Goal: Communication & Community: Participate in discussion

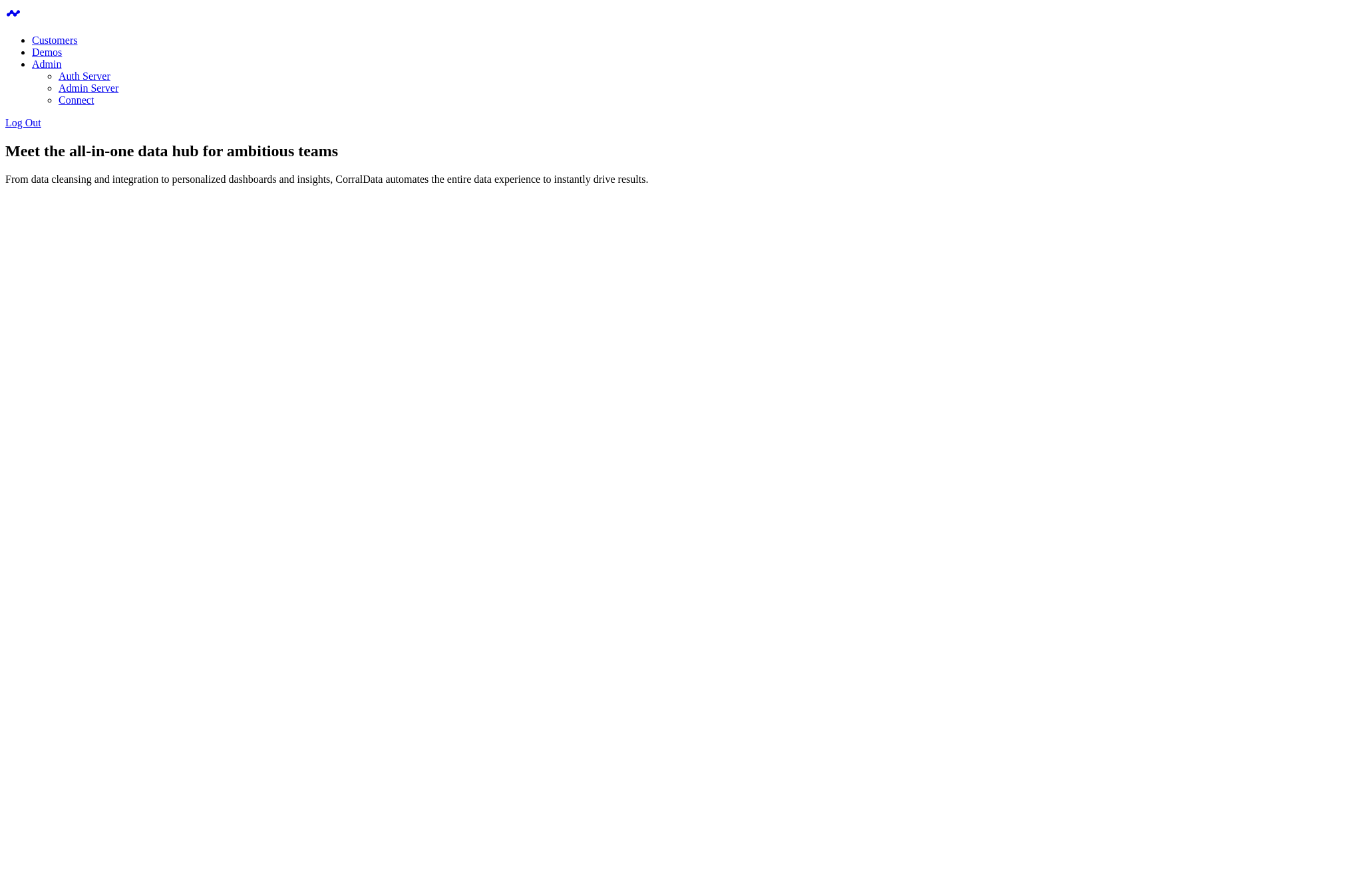
click at [641, 143] on section "Meet the all-in-one data hub for ambitious teams From data cleansing and integr…" at bounding box center [686, 227] width 1361 height 168
click at [936, 413] on body "Customers Demos Admin Auth Server Admin Server Connect Log Out Meet the all-in-…" at bounding box center [686, 209] width 1361 height 408
click at [1073, 311] on div at bounding box center [686, 259] width 1361 height 103
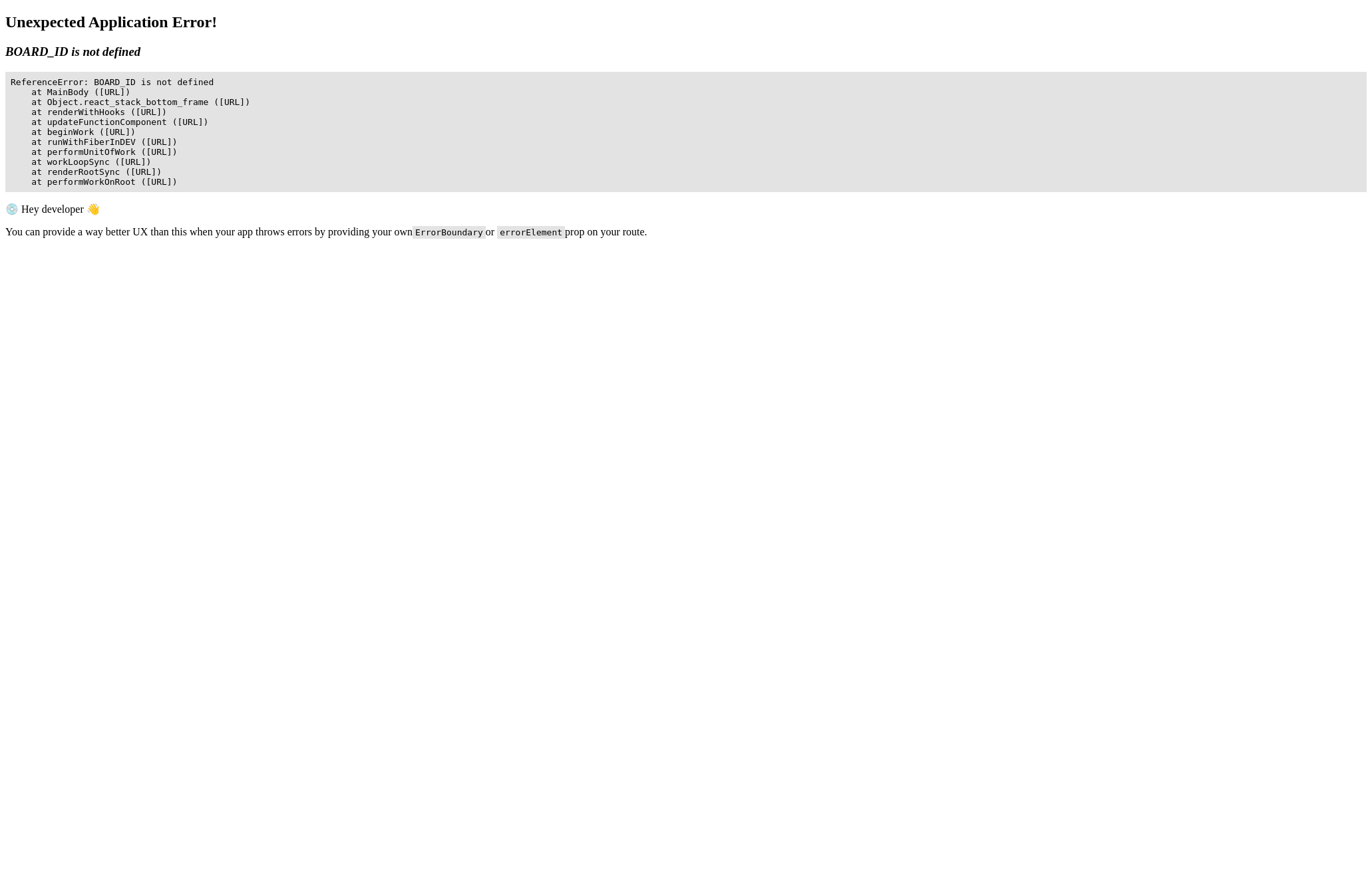
click at [554, 219] on body "Unexpected Application Error! BOARD_ID is not defined 💿 Hey developer 👋 You can…" at bounding box center [686, 182] width 1361 height 338
click at [665, 112] on pre "ReferenceError: BOARD_ID is not defined at MainBody (http://corraldata:3000/ass…" at bounding box center [686, 132] width 1361 height 120
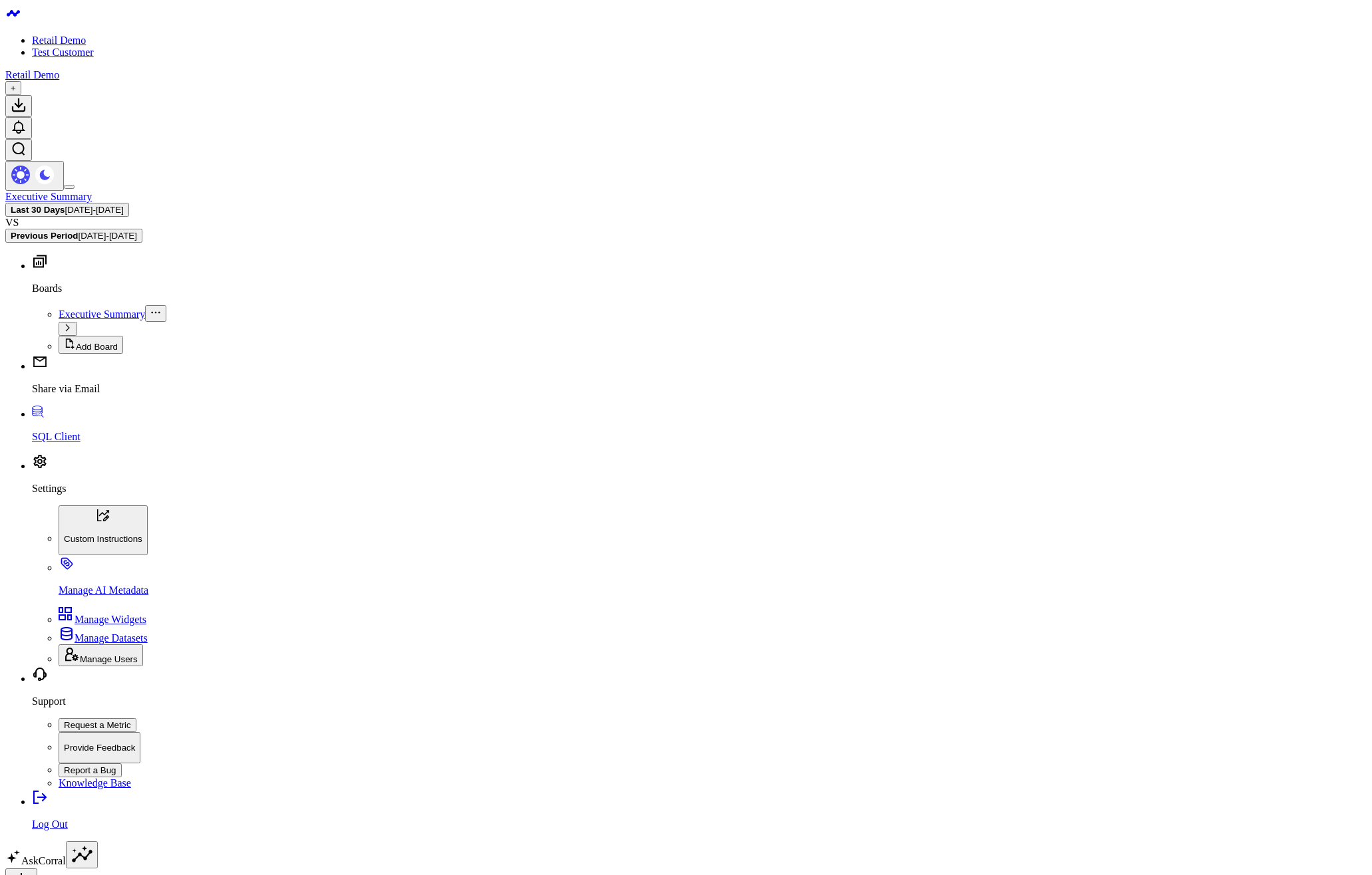
click at [32, 871] on icon at bounding box center [21, 881] width 21 height 21
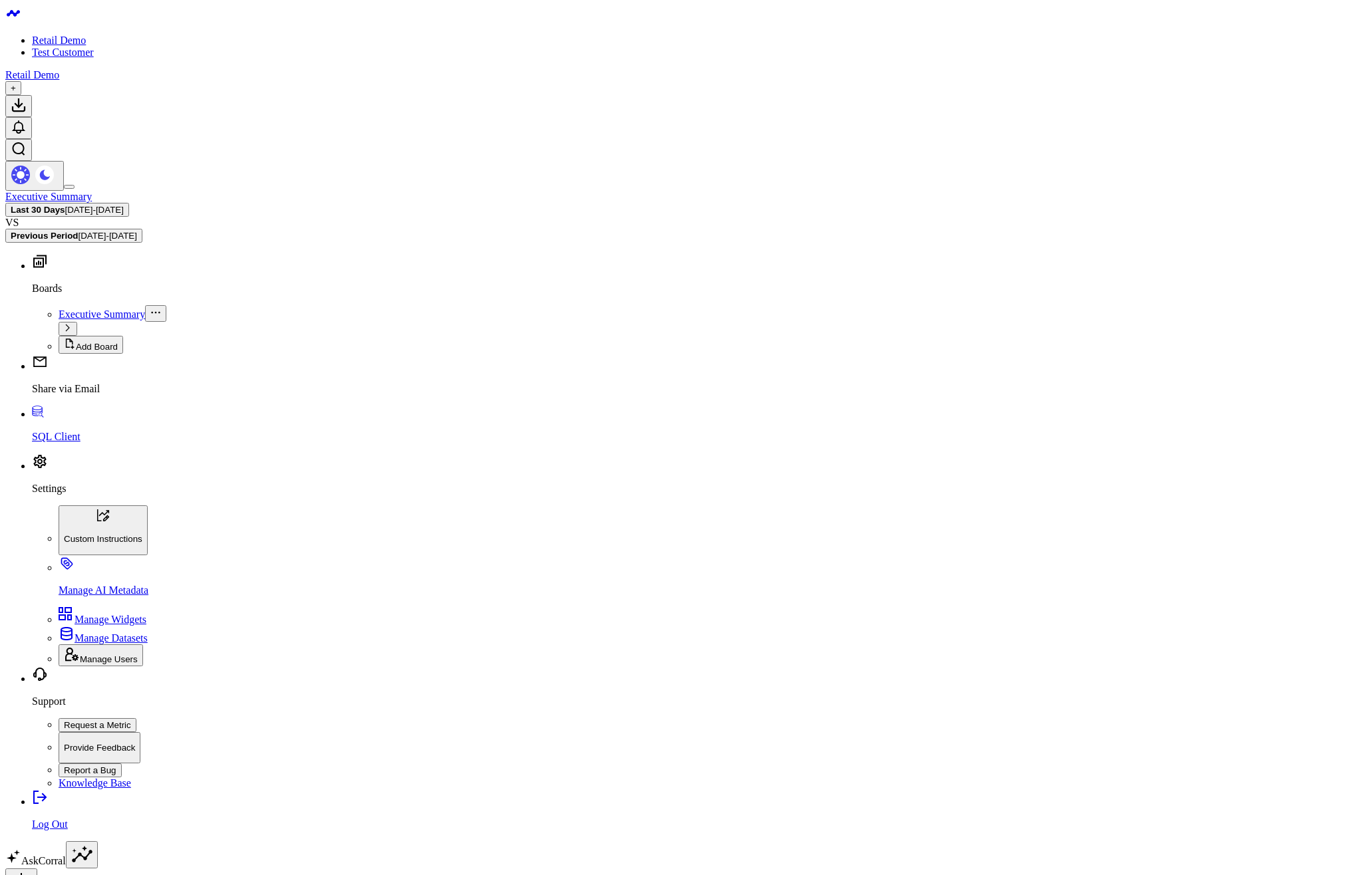
type input "Widget"
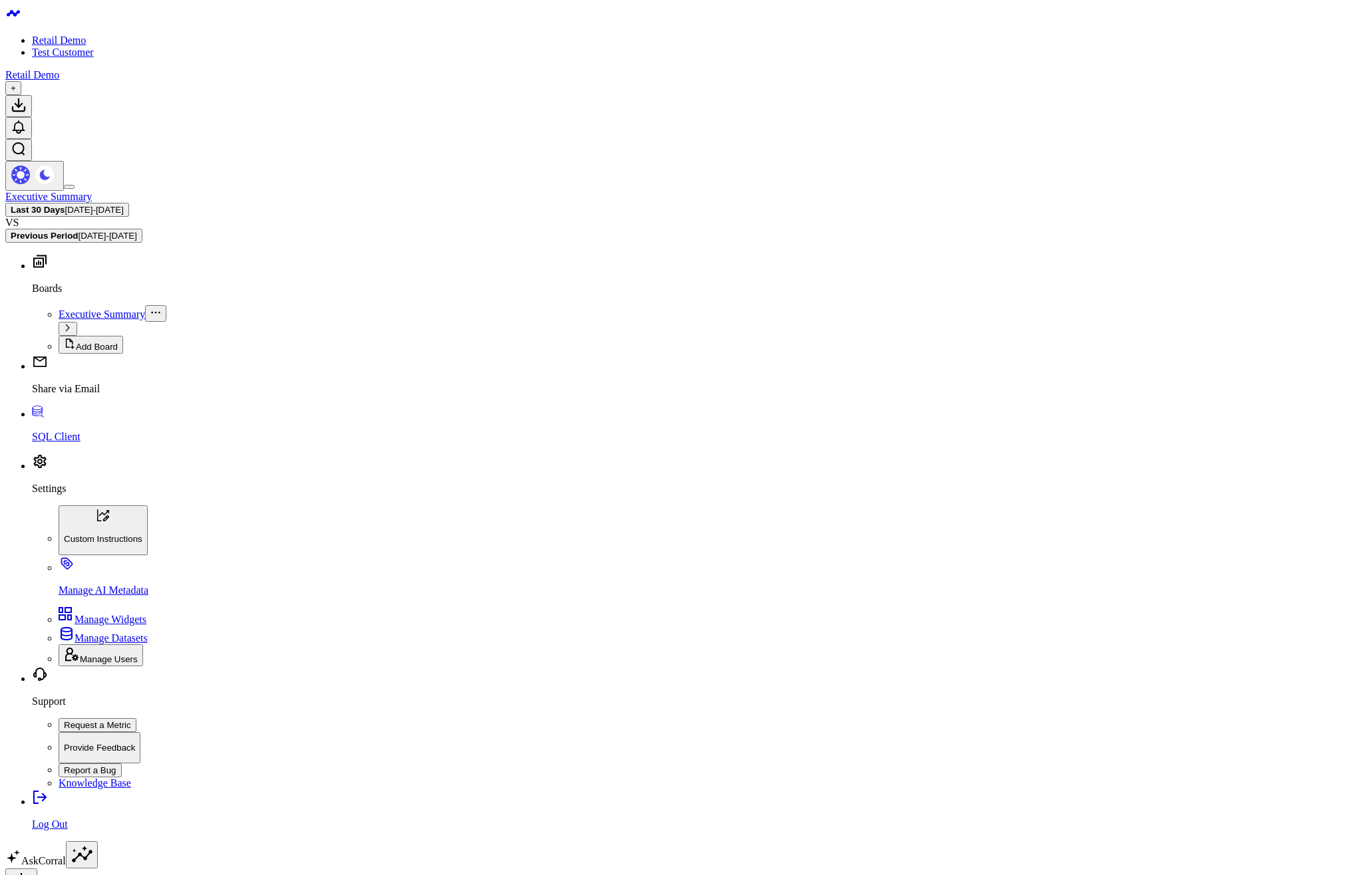
click at [902, 442] on body "Retail Demo Test Customer Retail Demo + Executive Summary Last 30 Days 07/28/25…" at bounding box center [686, 889] width 1361 height 1767
click at [37, 869] on button at bounding box center [21, 882] width 32 height 27
type input "Widget"
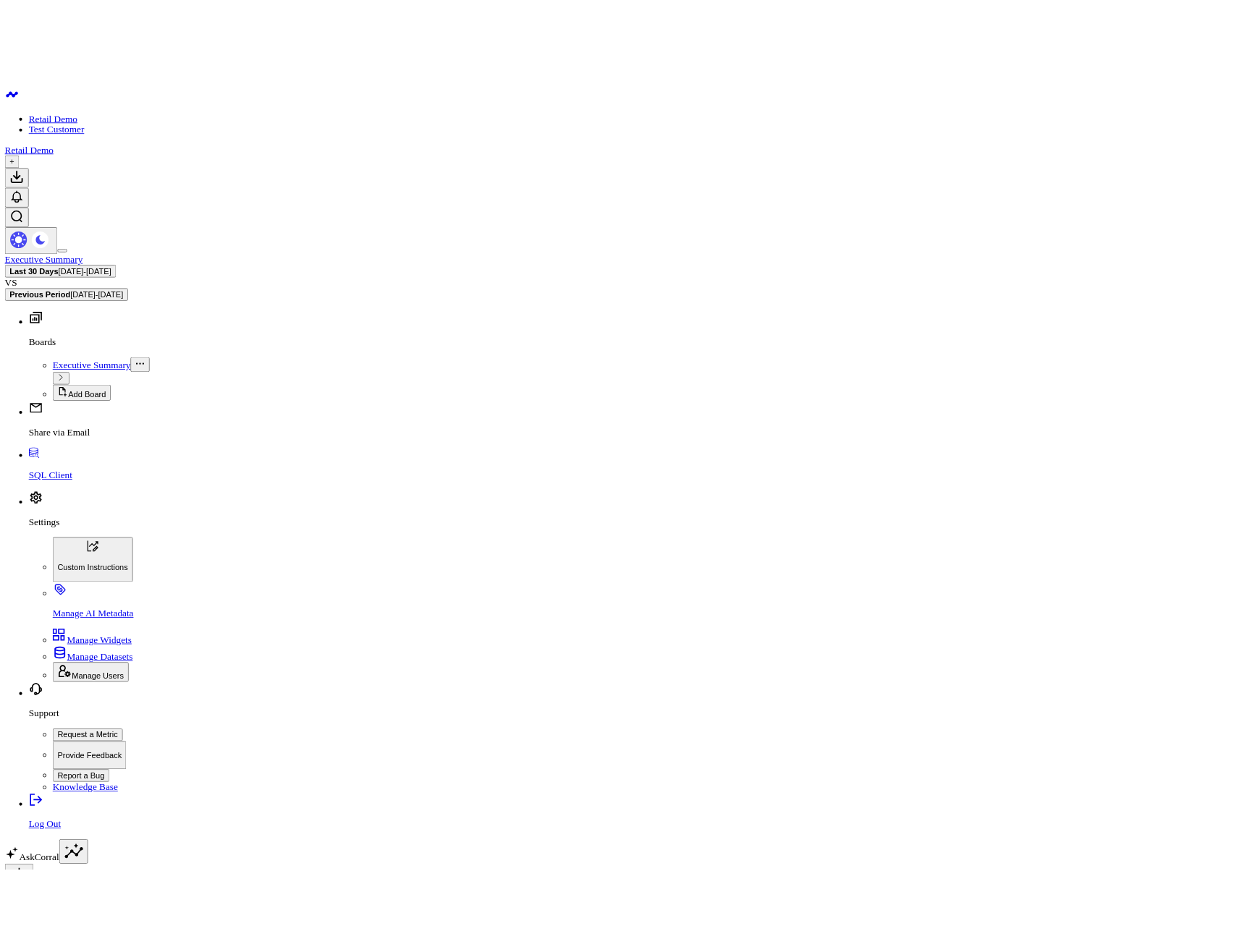
scroll to position [474, 0]
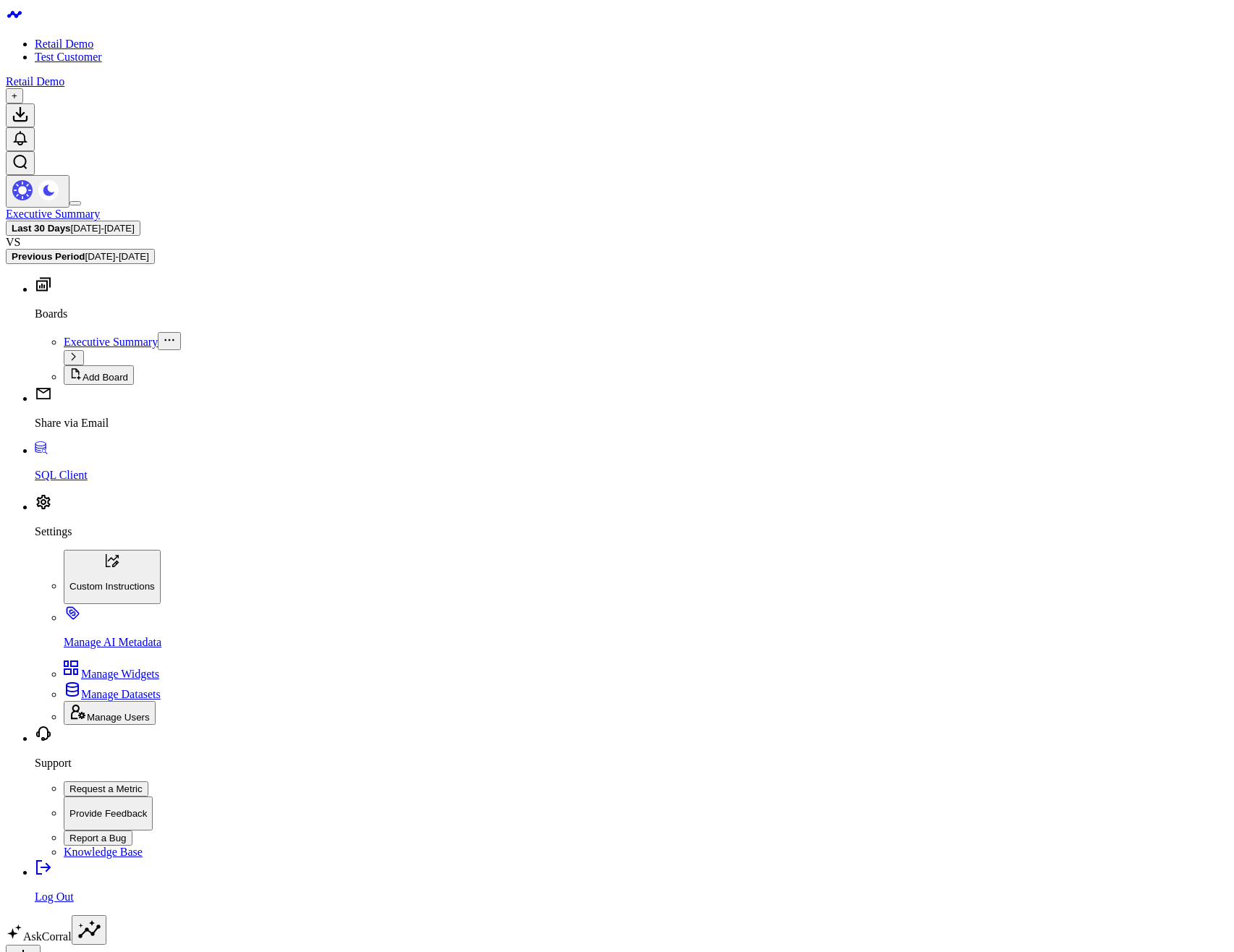
click at [368, 619] on body "Retail Demo Test Customer Retail Demo + Executive Summary Last 30 Days [DATE] -…" at bounding box center [617, 785] width 1223 height 1558
click at [865, 511] on body "Retail Demo Test Customer Retail Demo + Executive Summary Last 30 Days 07/28/25…" at bounding box center [617, 785] width 1223 height 1558
click at [587, 497] on body "Retail Demo Test Customer Retail Demo + Executive Summary Last 30 Days 07/28/25…" at bounding box center [617, 785] width 1223 height 1558
click at [40, 945] on button at bounding box center [22, 960] width 35 height 29
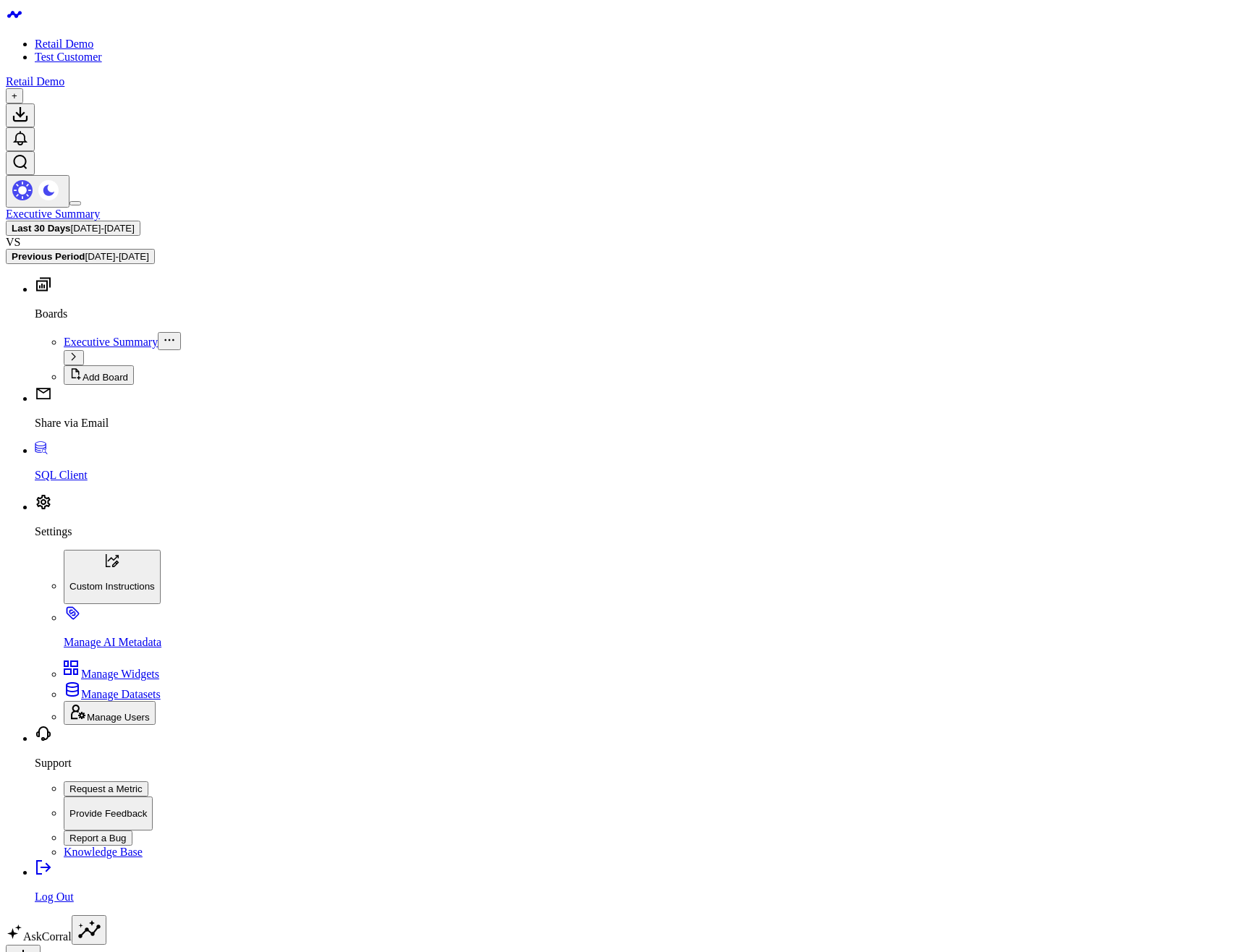
type input "SELECT"
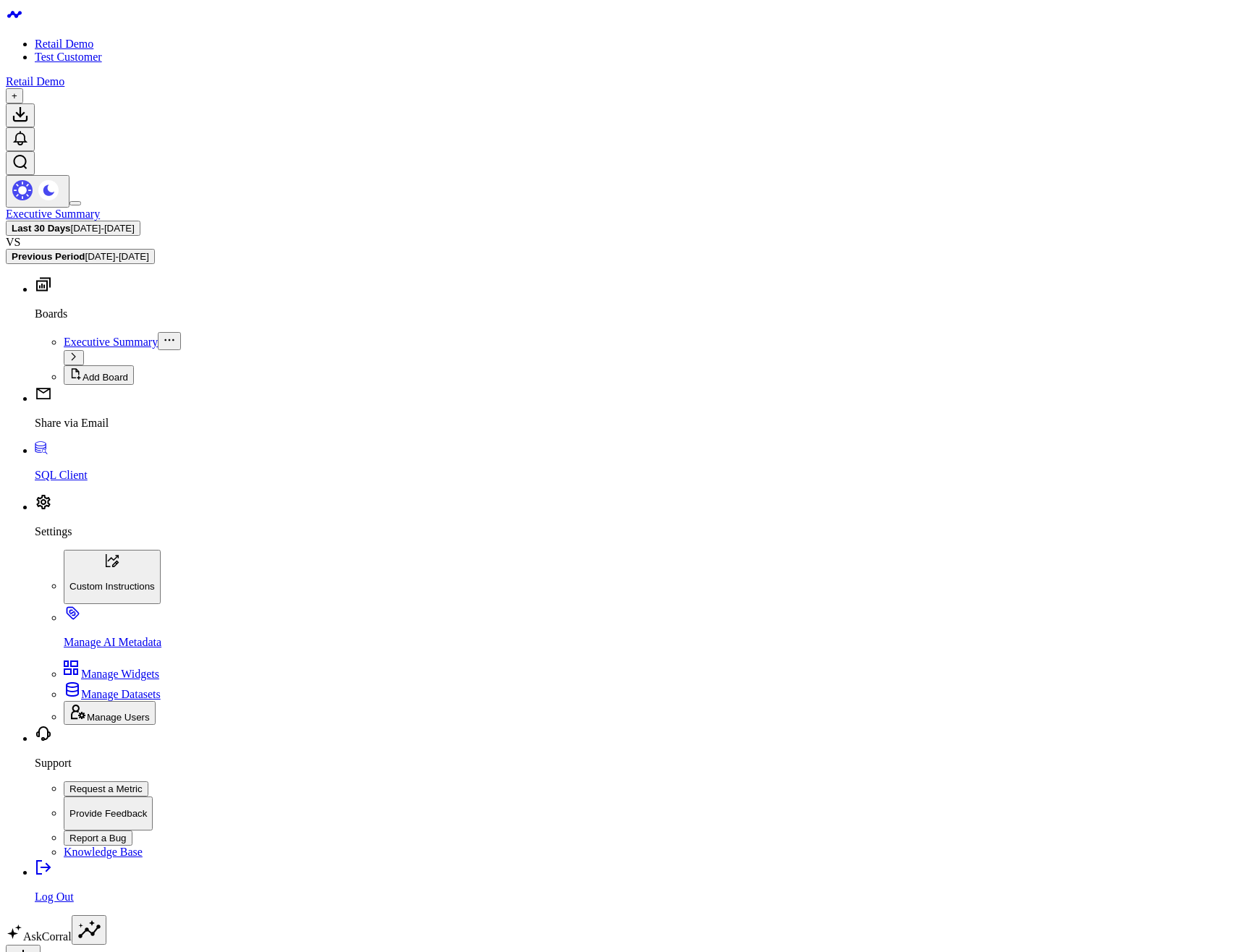
scroll to position [347, 0]
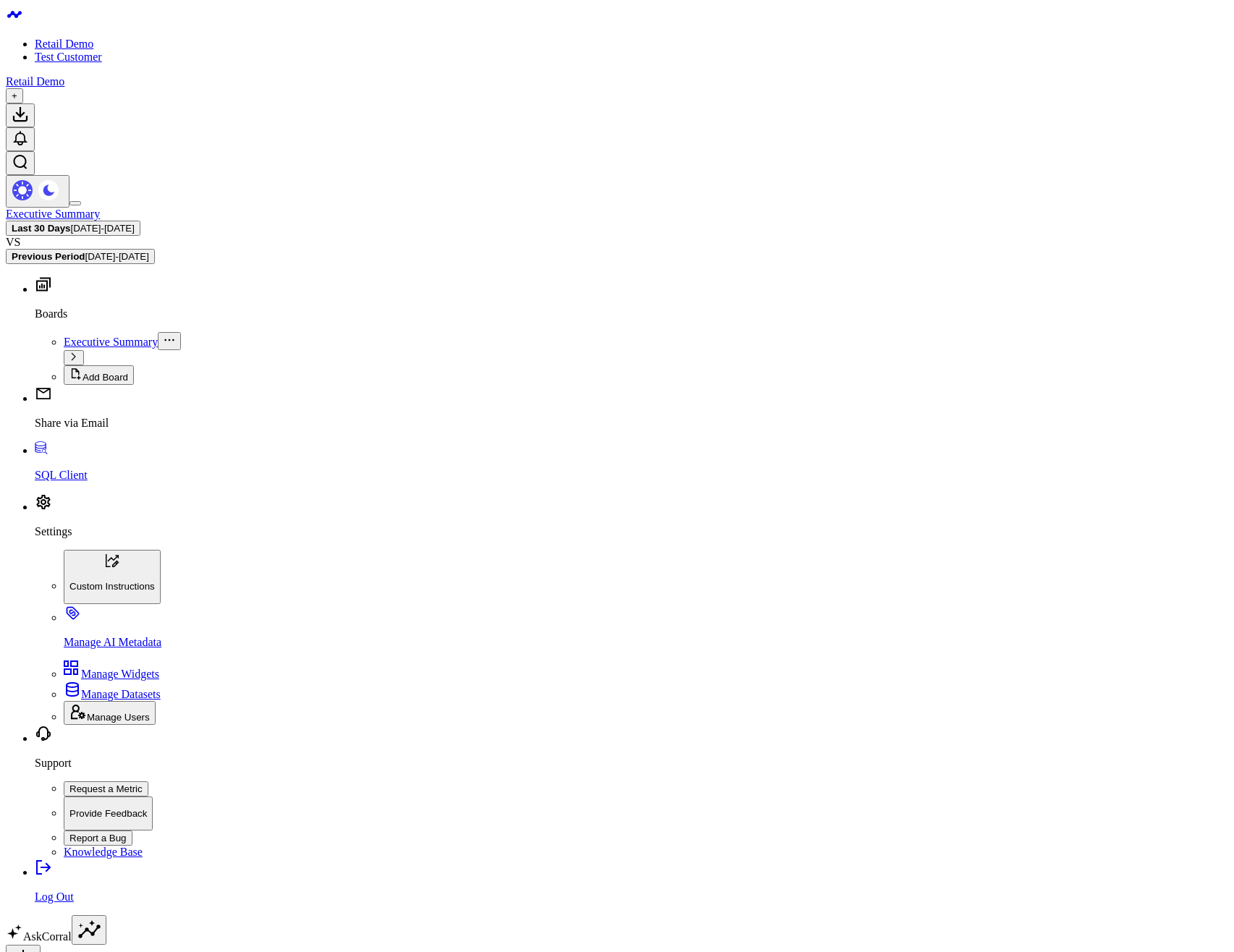
click at [75, 904] on link "Log Out" at bounding box center [631, 885] width 1194 height 38
click at [32, 950] on icon at bounding box center [23, 959] width 17 height 17
drag, startPoint x: 877, startPoint y: 171, endPoint x: 873, endPoint y: 162, distance: 9.8
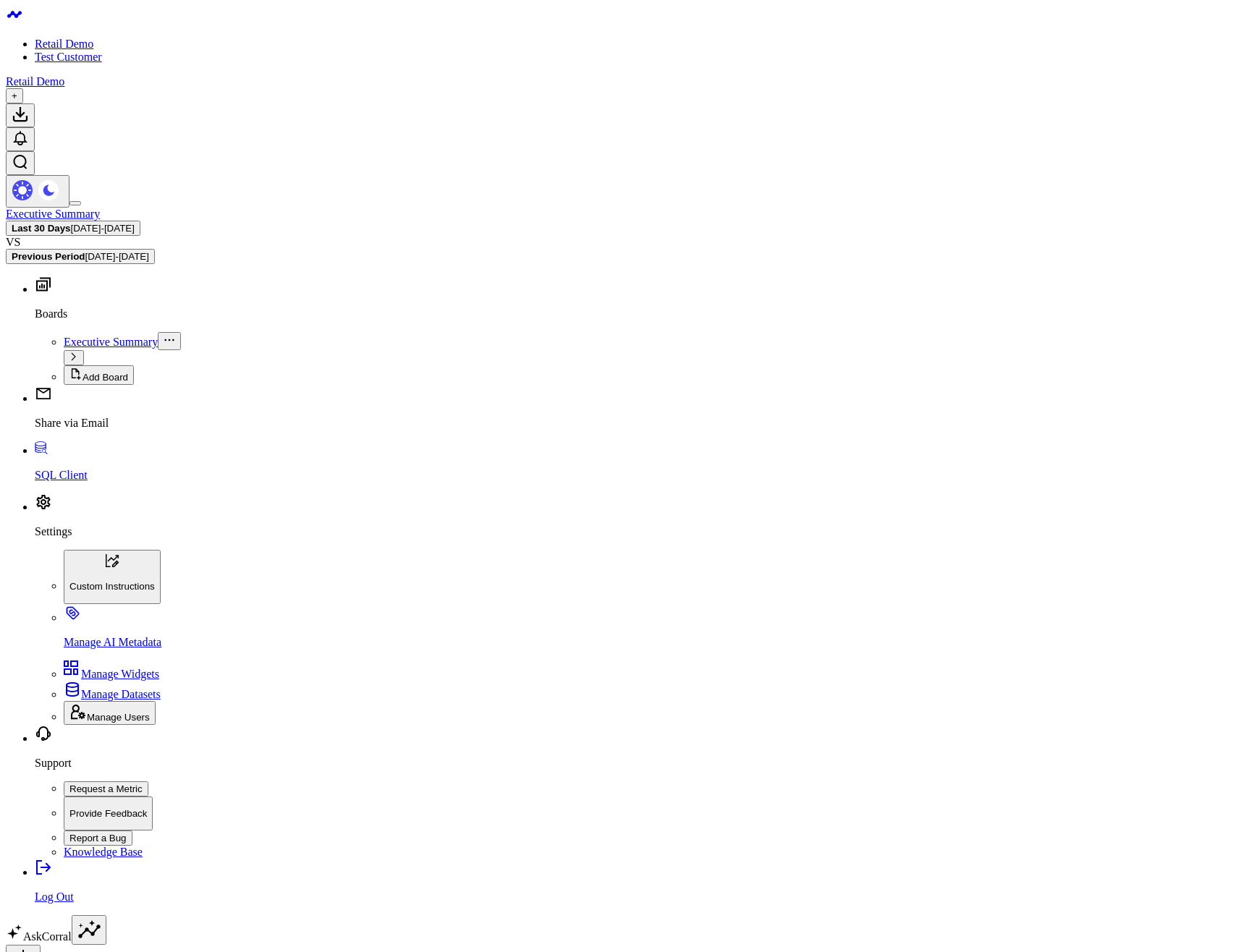
type input "yest"
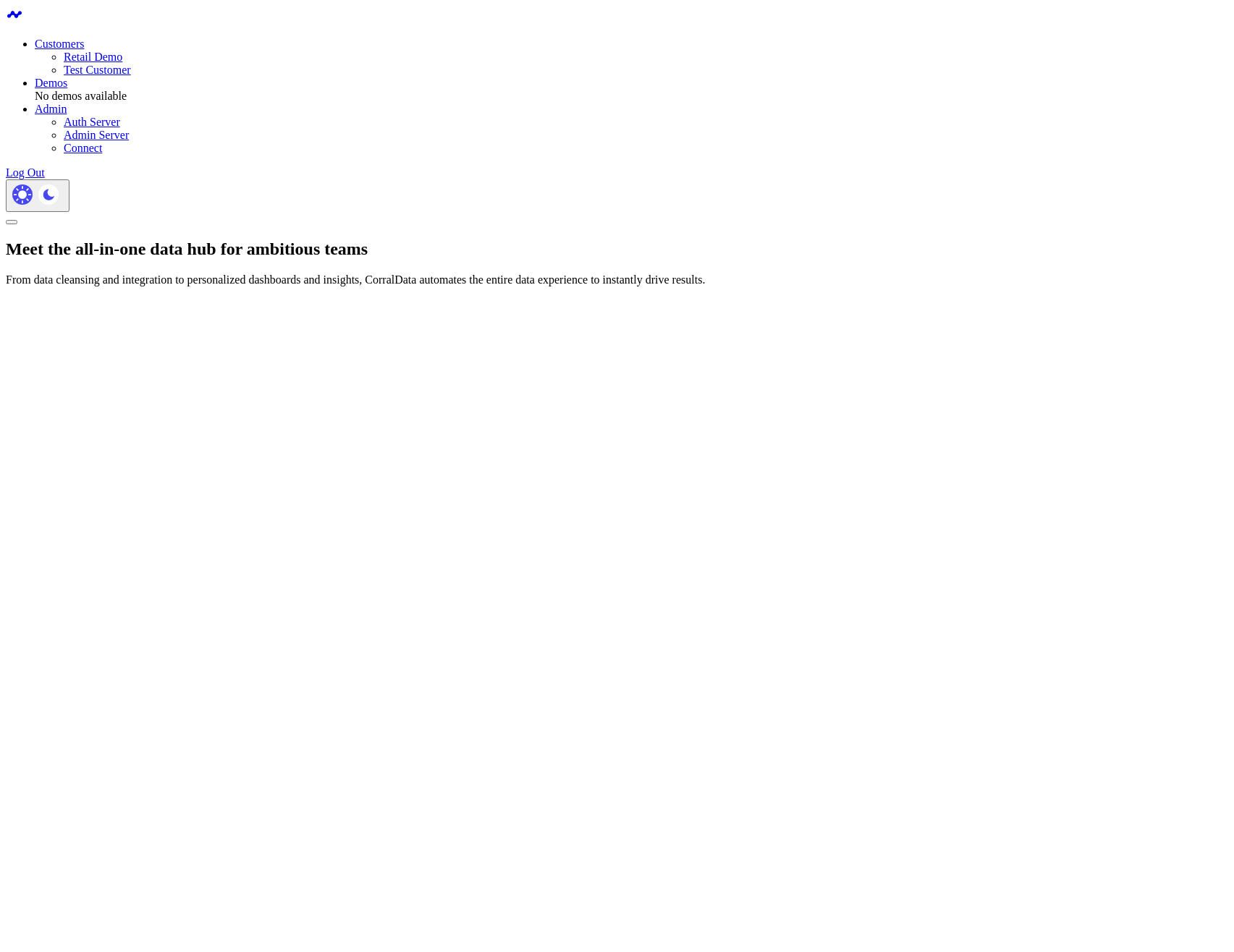
click at [123, 60] on link "Retail Demo" at bounding box center [93, 57] width 59 height 12
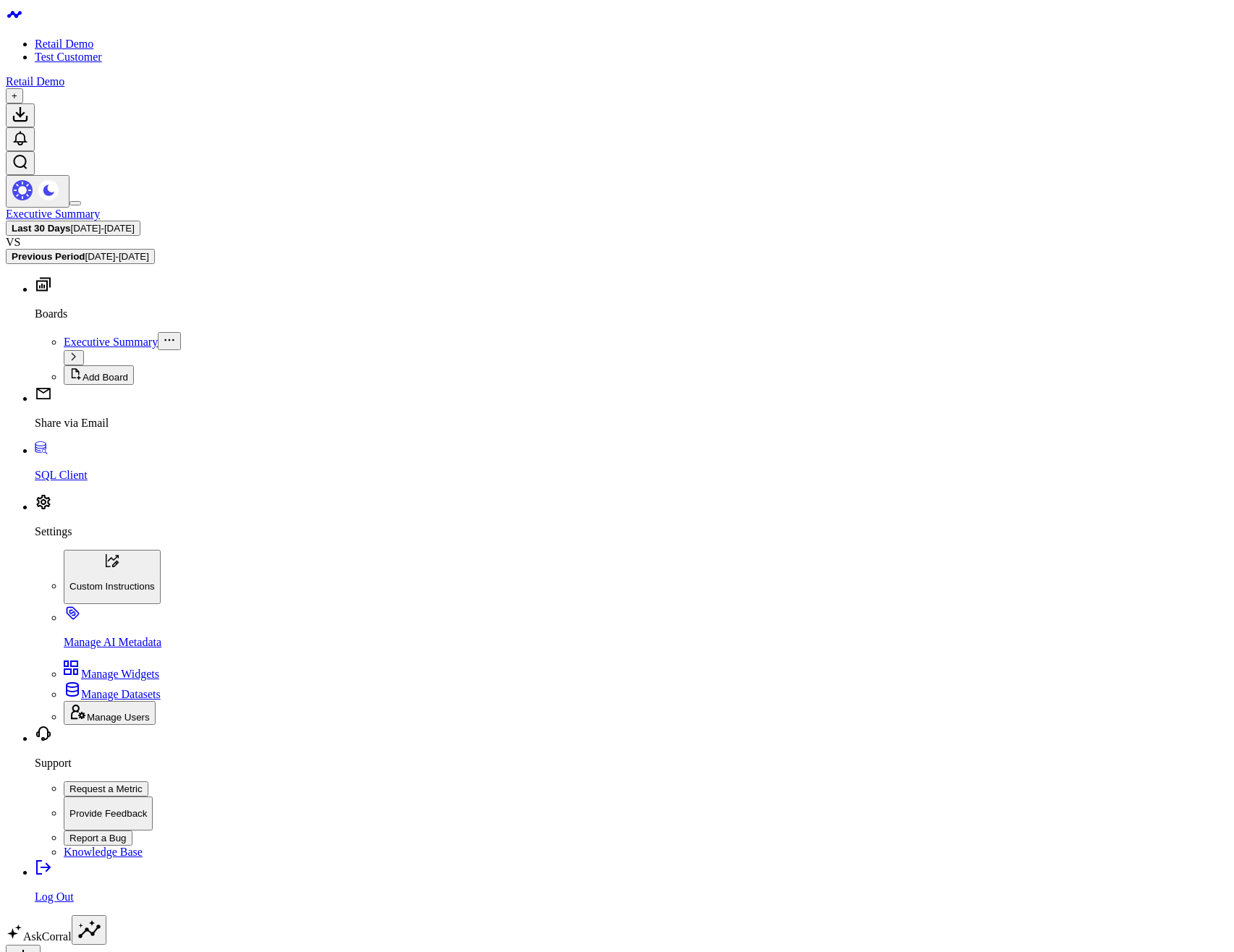
click at [71, 930] on link "AskCorral" at bounding box center [38, 936] width 66 height 12
type textarea "List 3 rows in my shopify_customers table"
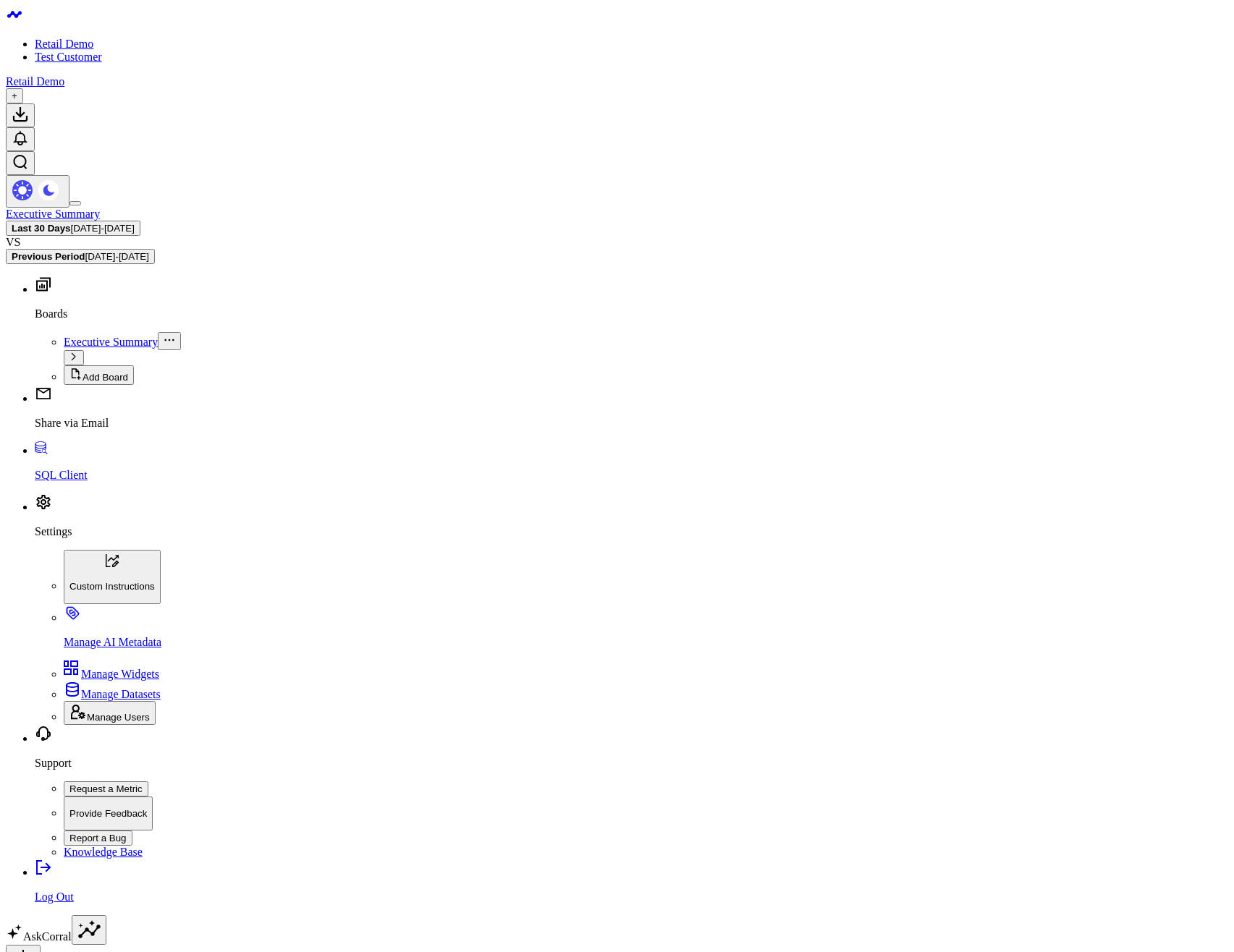
scroll to position [647, 0]
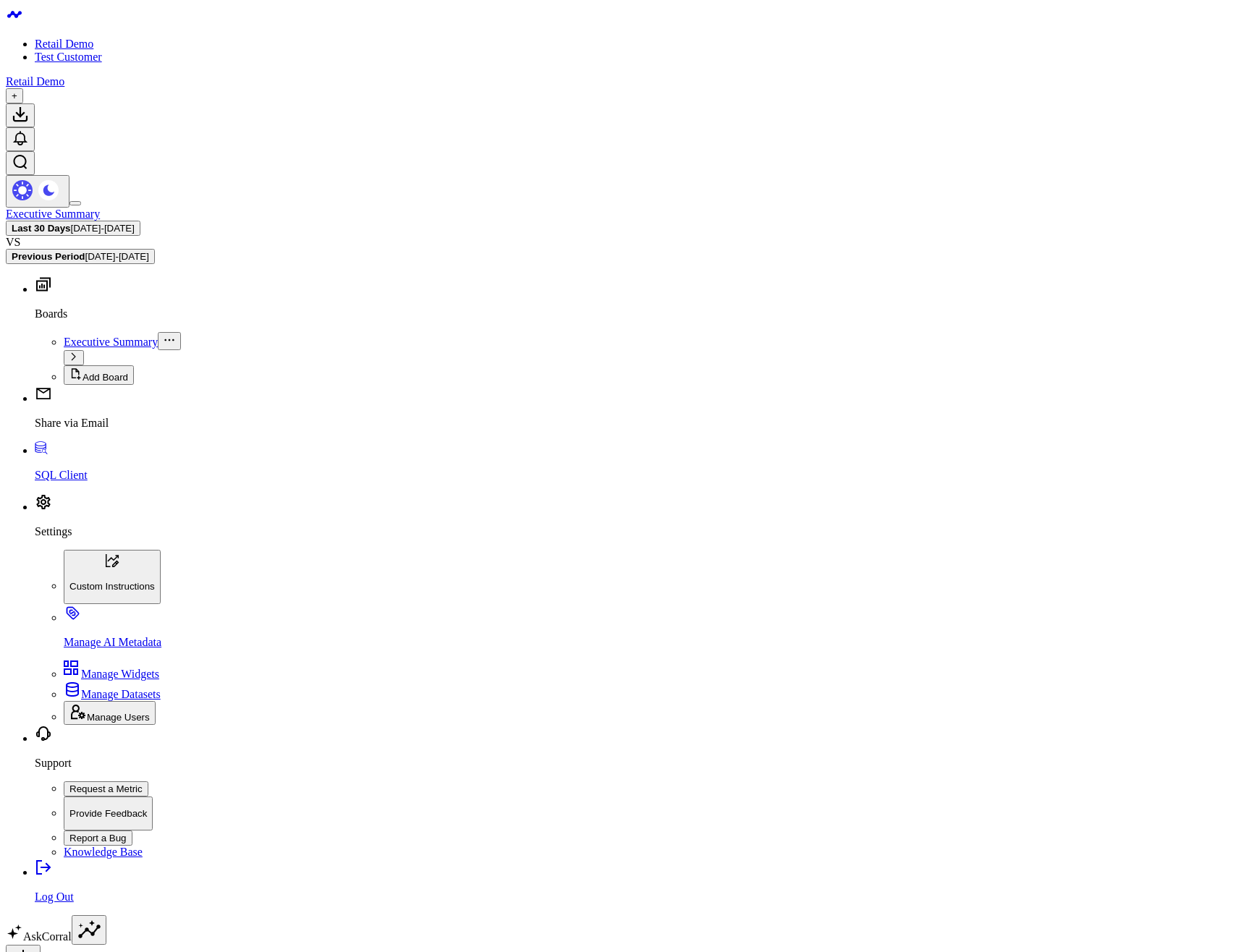
click at [956, 527] on body "Retail Demo Test Customer Retail Demo + Executive Summary Last 30 Days 07/28/25…" at bounding box center [617, 807] width 1223 height 1603
click at [897, 557] on body "Retail Demo Test Customer Retail Demo + Executive Summary Last 30 Days 07/28/25…" at bounding box center [617, 807] width 1223 height 1603
click at [770, 534] on body "Retail Demo Test Customer Retail Demo + Executive Summary Last 30 Days 07/28/25…" at bounding box center [617, 807] width 1223 height 1603
click at [851, 612] on body "Retail Demo Test Customer Retail Demo + Executive Summary Last 30 Days 07/28/25…" at bounding box center [617, 807] width 1223 height 1603
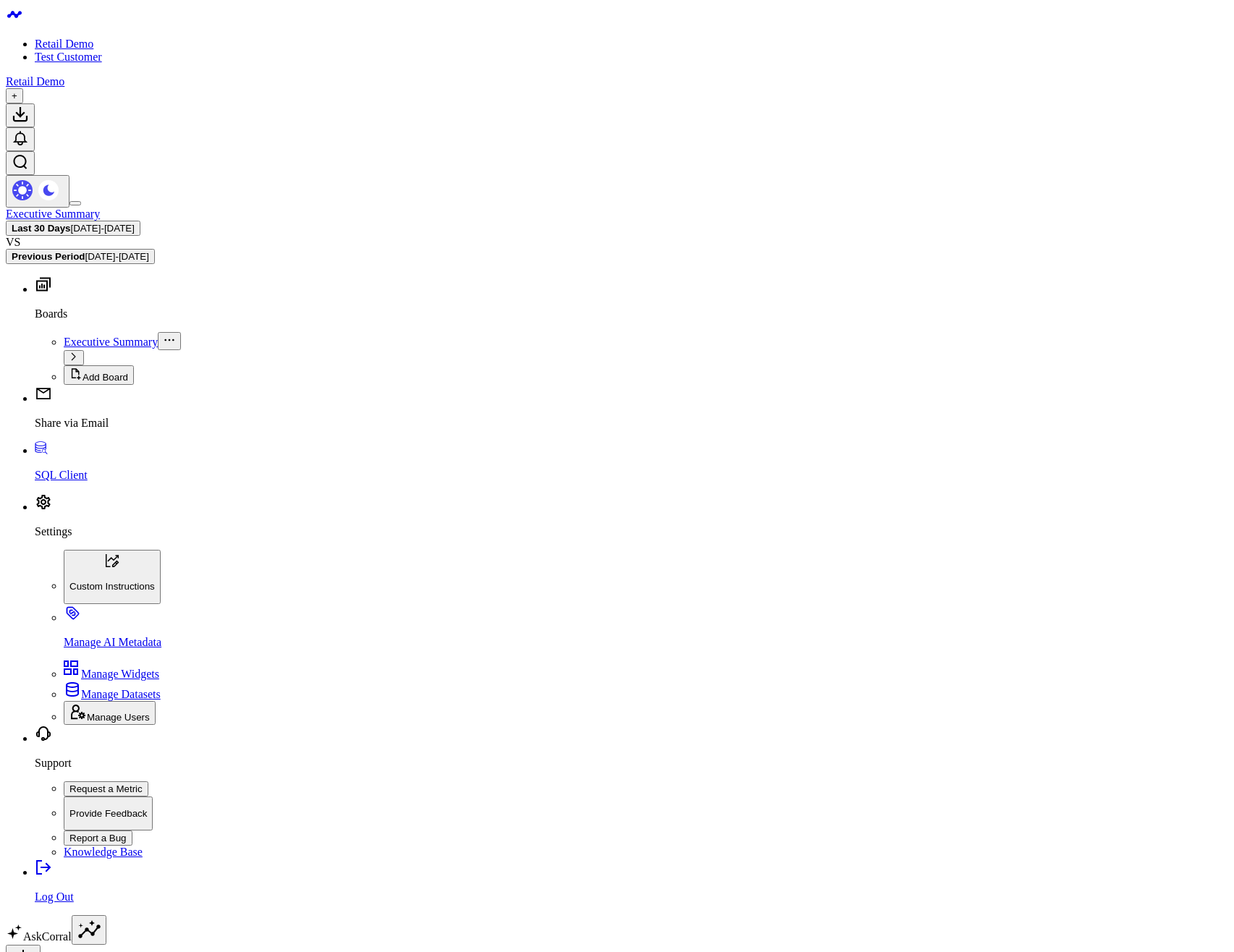
type textarea "@Corral Support test"
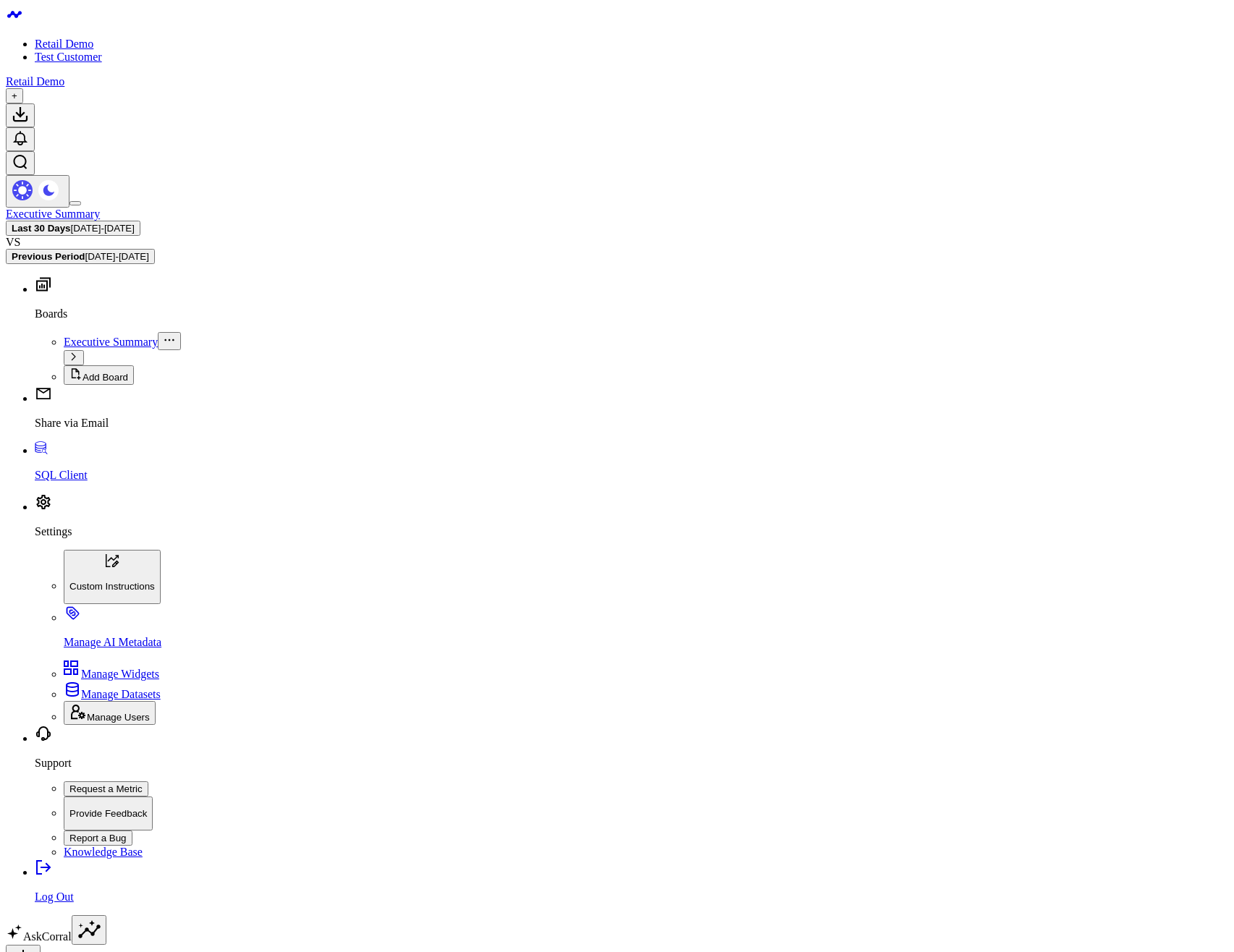
click at [60, 538] on p "Settings" at bounding box center [631, 532] width 1194 height 13
click at [89, 723] on span "Manage Users" at bounding box center [118, 717] width 63 height 11
type input "Gareth"
type input "Price"
type input "[PERSON_NAME][EMAIL_ADDRESS][DOMAIN_NAME]"
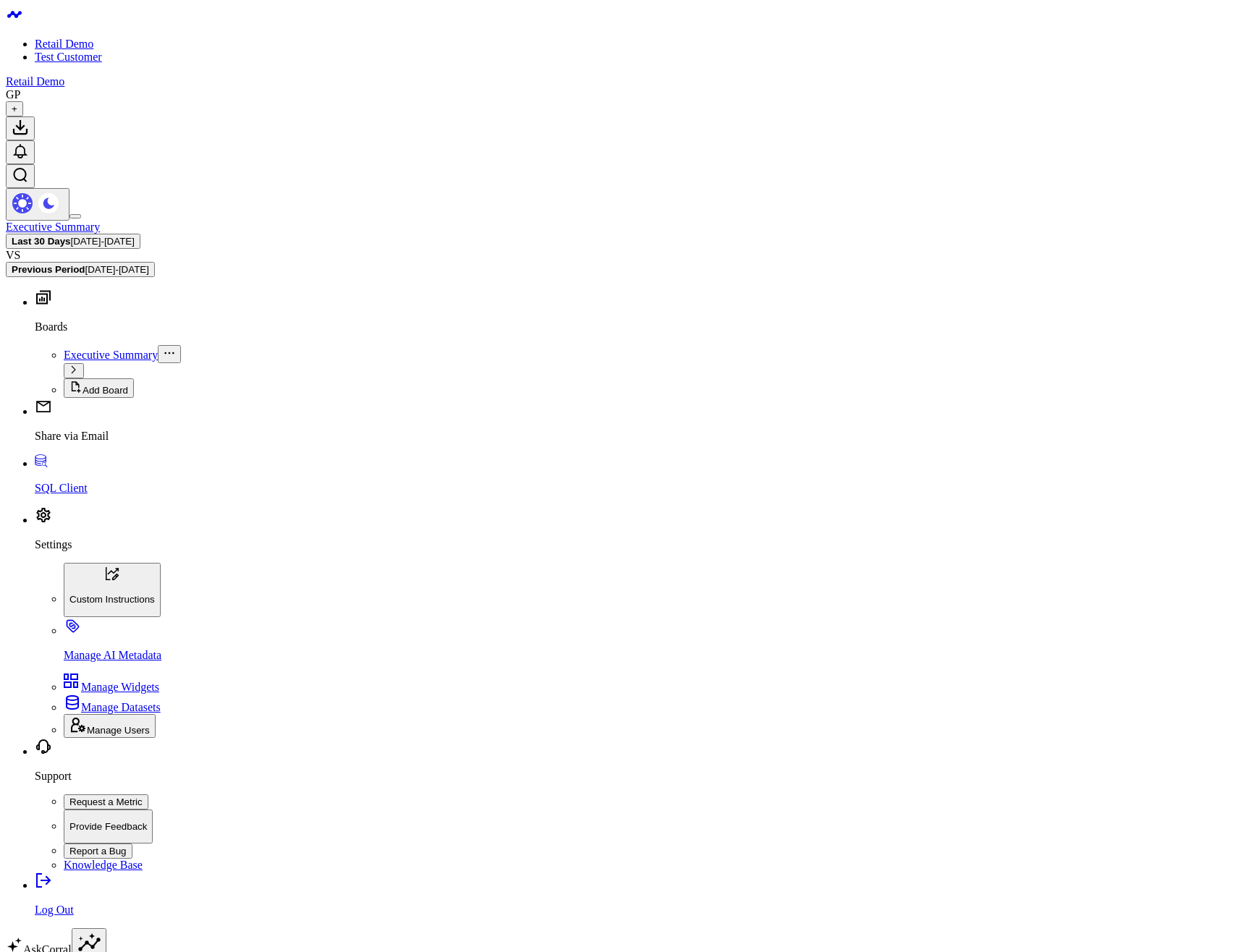
type textarea "@[PERSON_NAME] test"
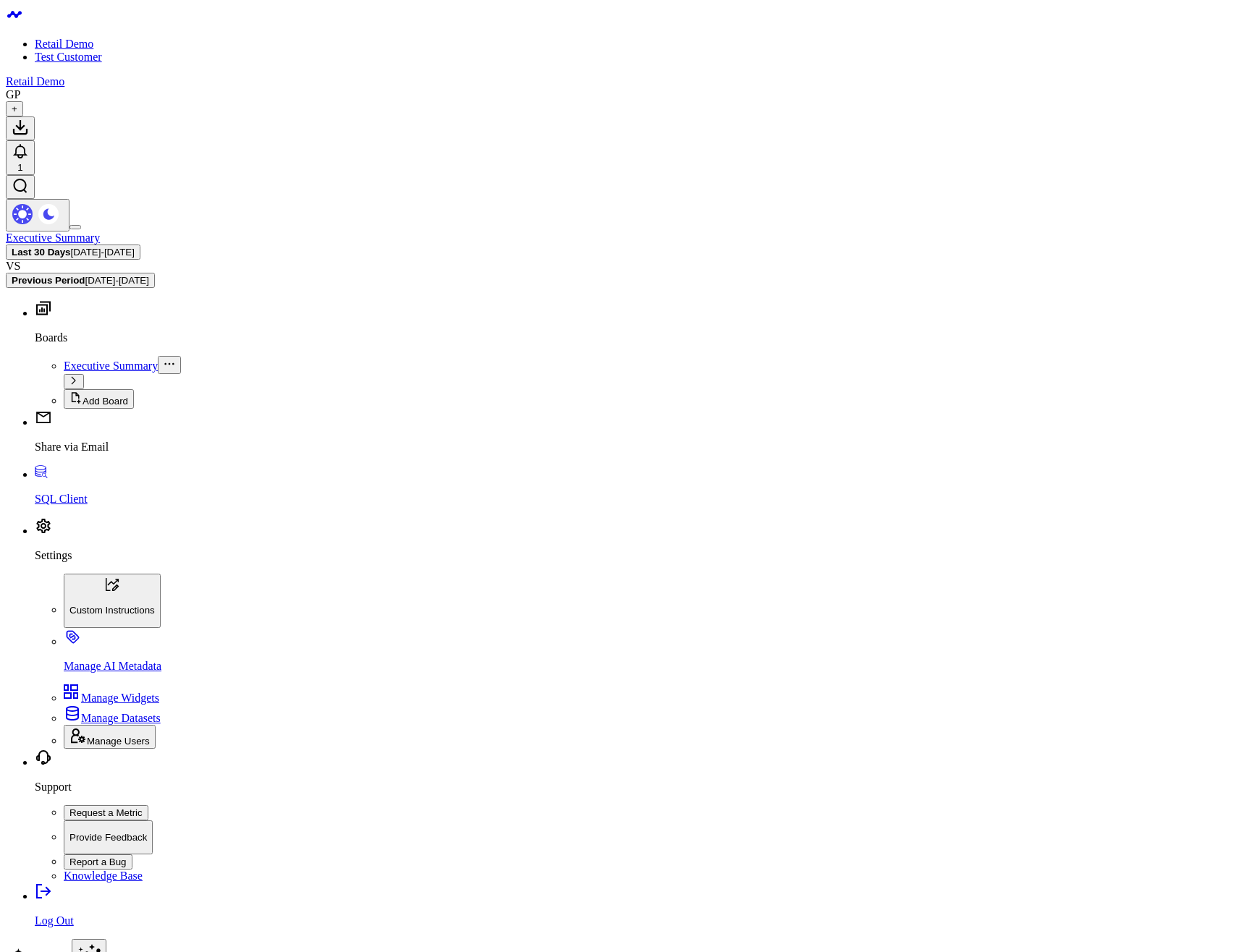
click at [676, 657] on body "Retail Demo Test Customer Retail Demo GP + 1 Executive Summary Last 30 Days [DA…" at bounding box center [617, 819] width 1223 height 1626
